Goal: Check status

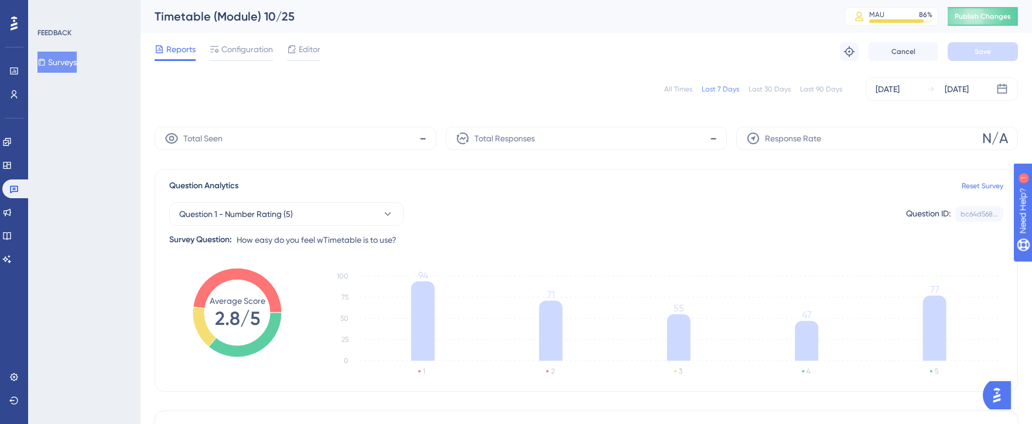
click at [676, 88] on div "All Times" at bounding box center [678, 88] width 28 height 9
click at [737, 88] on div "Last 7 Days" at bounding box center [720, 88] width 37 height 9
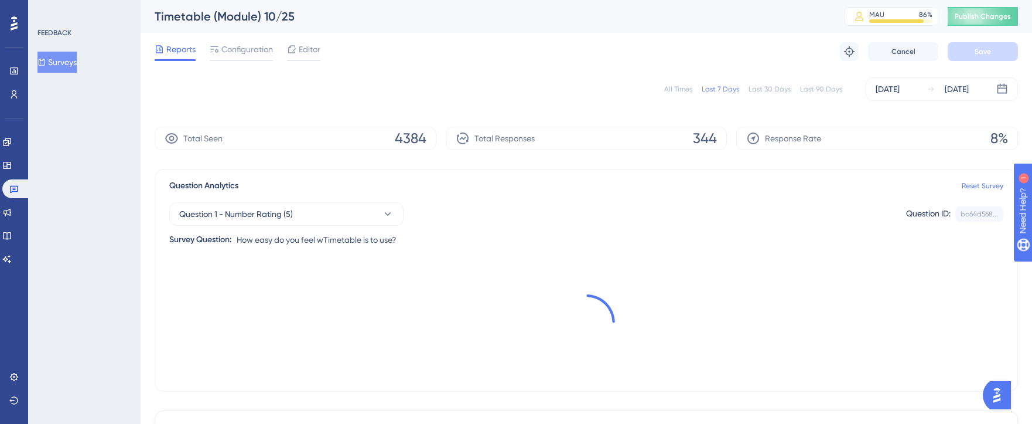
click at [681, 92] on div "All Times" at bounding box center [678, 88] width 28 height 9
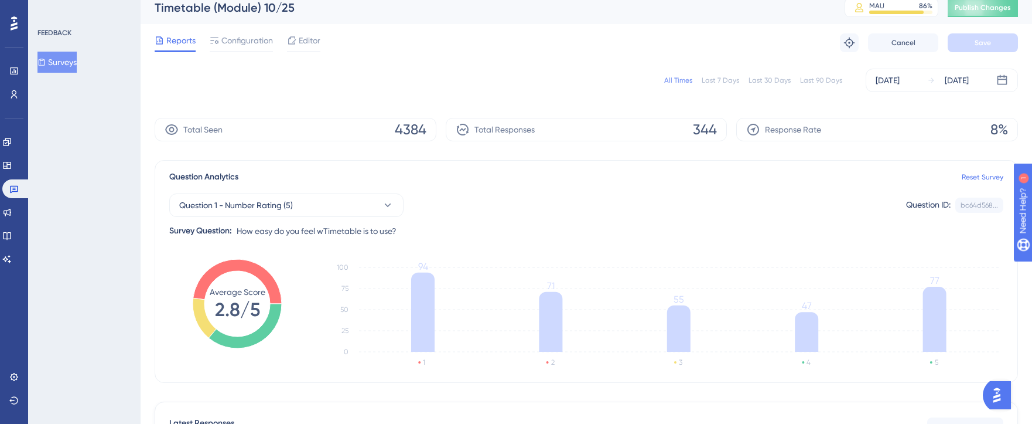
scroll to position [8, 0]
click at [366, 204] on button "Question 1 - Number Rating (5)" at bounding box center [286, 205] width 234 height 23
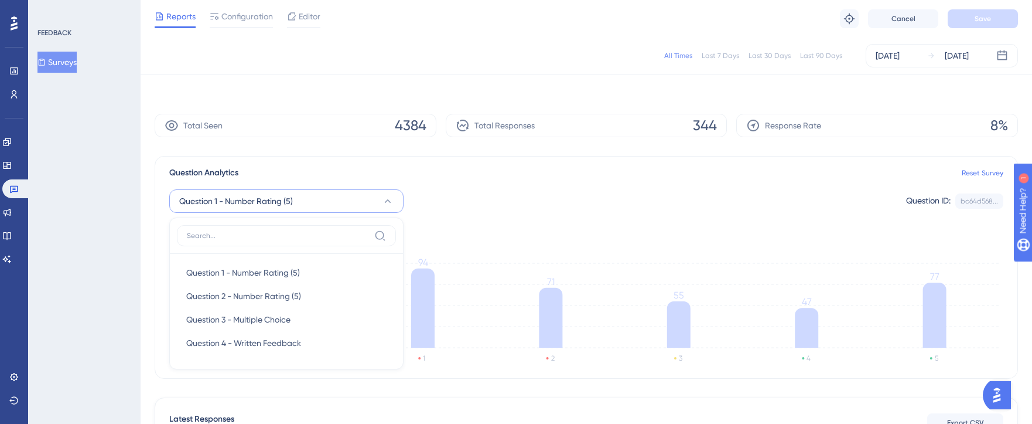
scroll to position [88, 0]
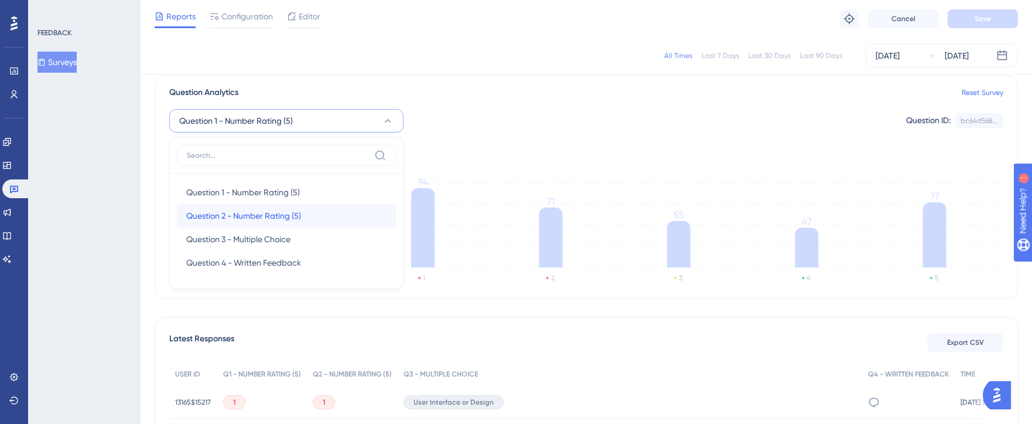
click at [334, 217] on div "Question 2 - Number Rating (5) Question 2 - Number Rating (5)" at bounding box center [286, 215] width 200 height 23
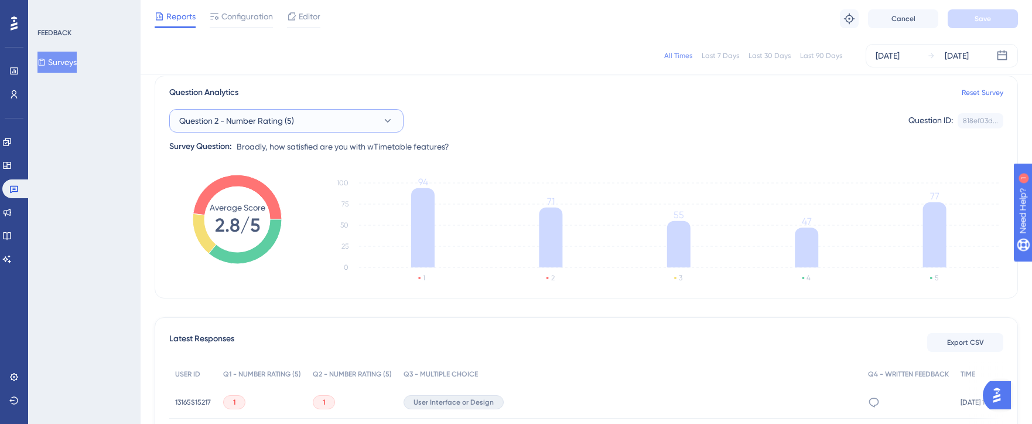
click at [329, 128] on button "Question 2 - Number Rating (5)" at bounding box center [286, 120] width 234 height 23
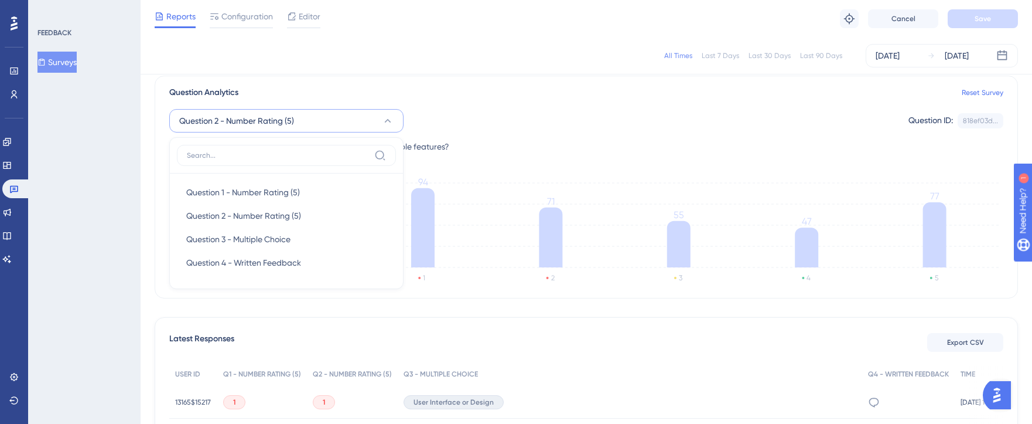
scroll to position [90, 0]
click at [305, 238] on div "Question 3 - Multiple Choice Question 3 - Multiple Choice" at bounding box center [286, 237] width 200 height 23
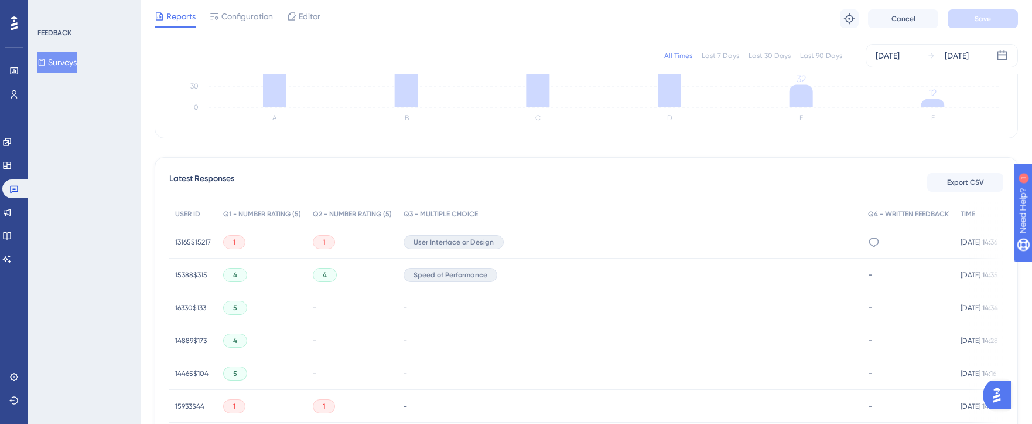
scroll to position [0, 0]
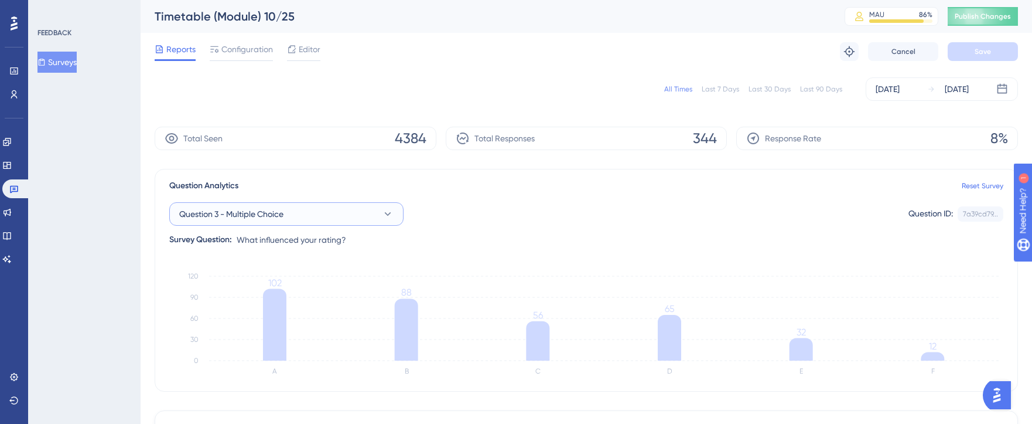
click at [346, 211] on button "Question 3 - Multiple Choice" at bounding box center [286, 213] width 234 height 23
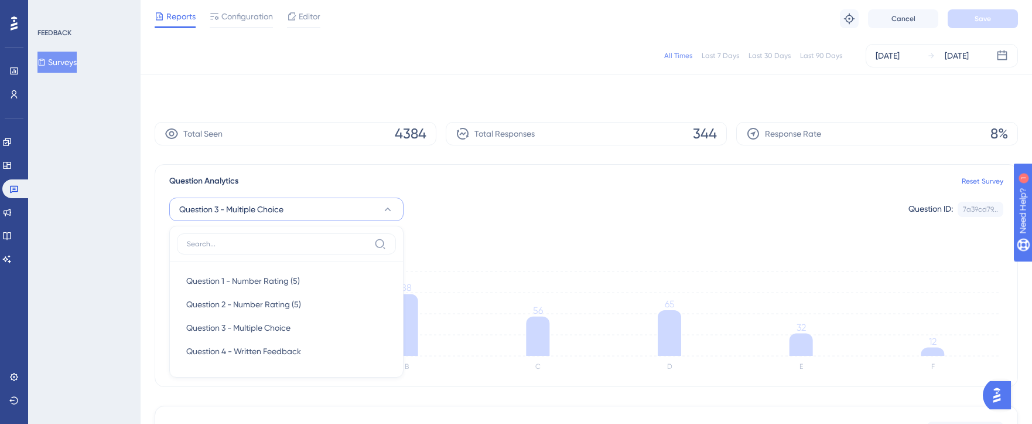
scroll to position [88, 0]
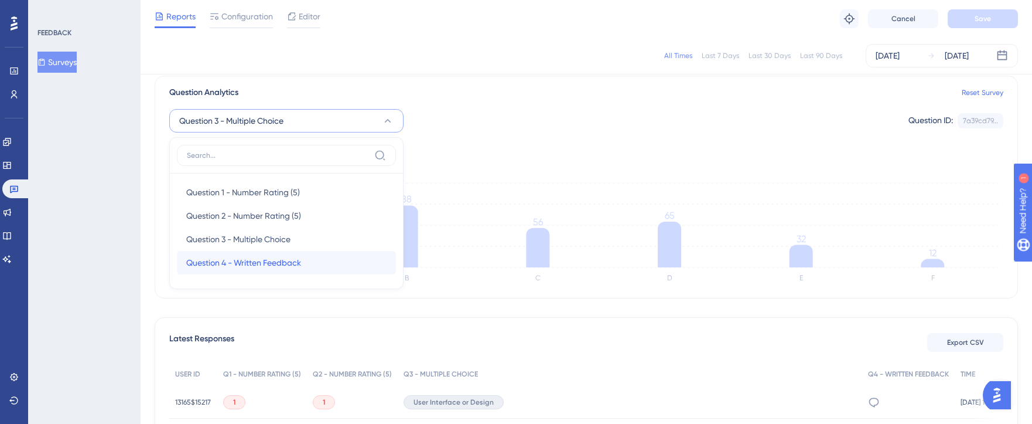
click at [313, 266] on div "Question 4 - Written Feedback Question 4 - Written Feedback" at bounding box center [286, 262] width 200 height 23
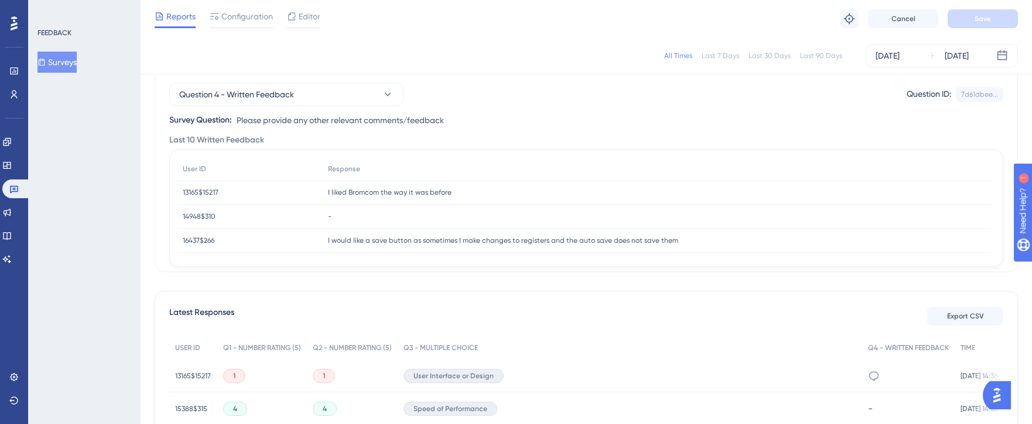
scroll to position [0, 0]
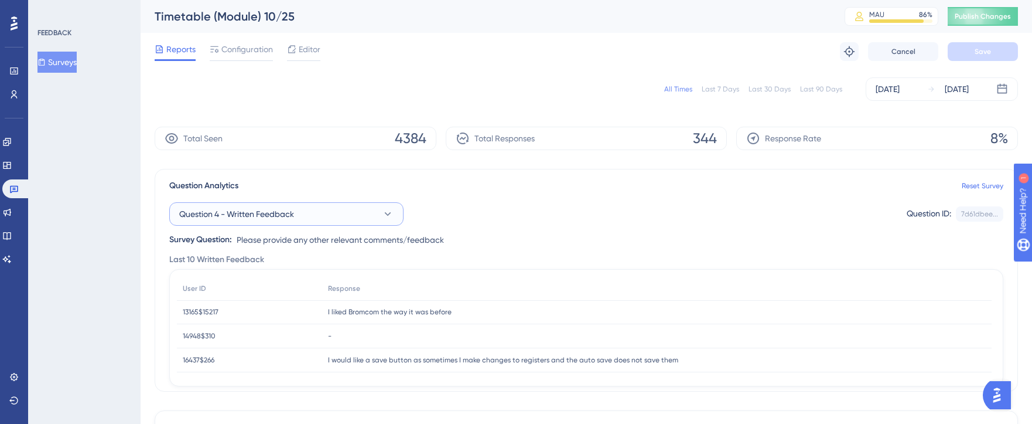
click at [390, 210] on icon at bounding box center [388, 214] width 12 height 12
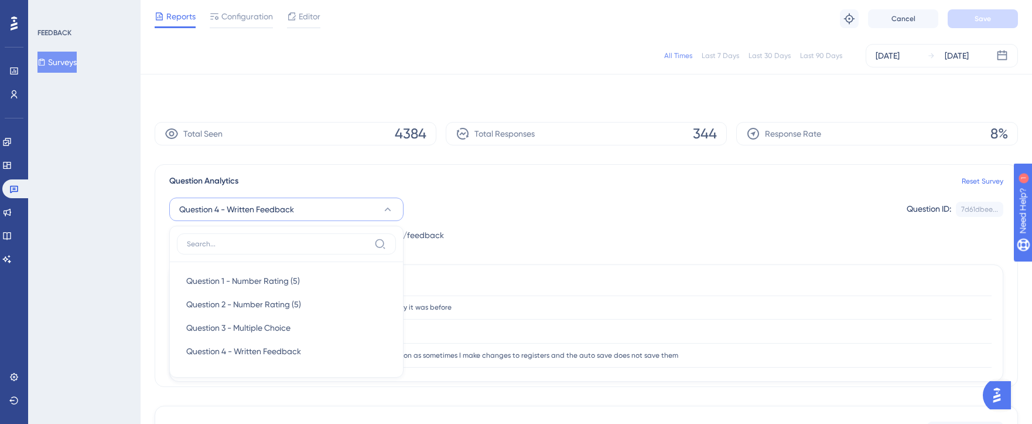
scroll to position [93, 0]
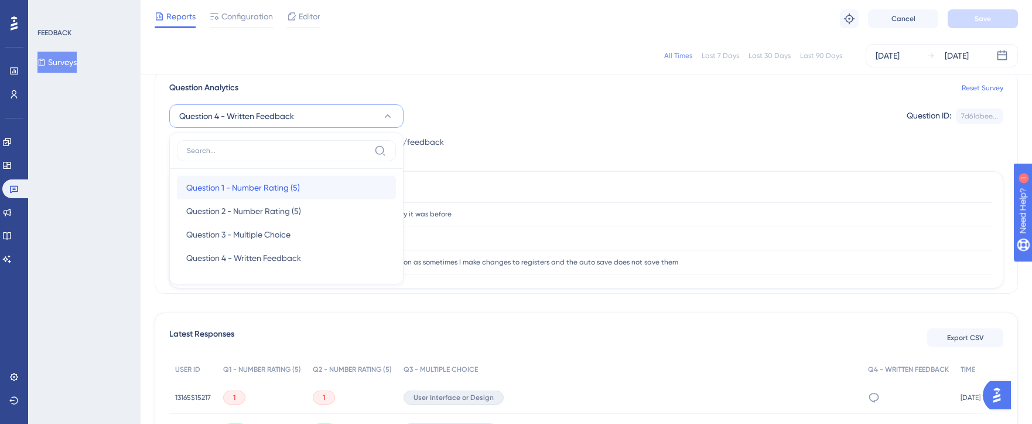
click at [369, 192] on div "Question 1 - Number Rating (5) Question 1 - Number Rating (5)" at bounding box center [286, 187] width 200 height 23
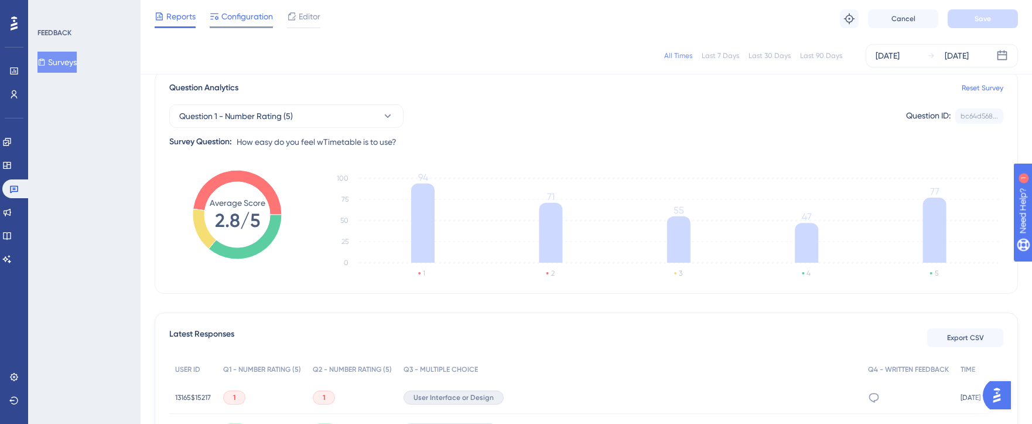
click at [250, 22] on span "Configuration" at bounding box center [247, 16] width 52 height 14
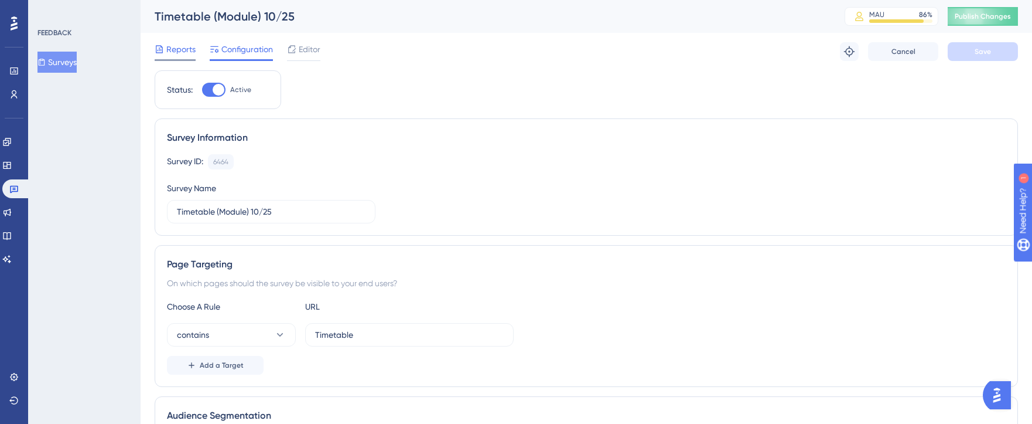
click at [174, 48] on span "Reports" at bounding box center [180, 49] width 29 height 14
